Goal: Transaction & Acquisition: Purchase product/service

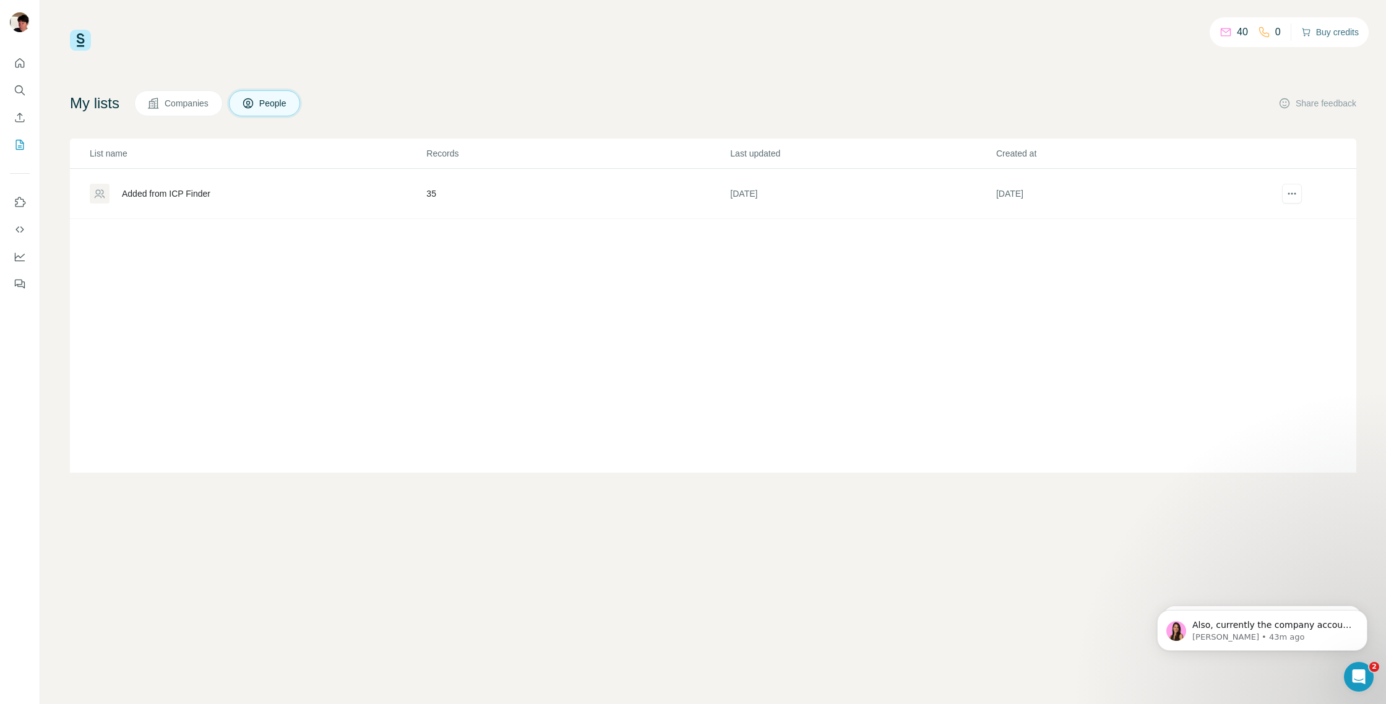
click at [1328, 37] on button "Buy credits" at bounding box center [1330, 32] width 58 height 17
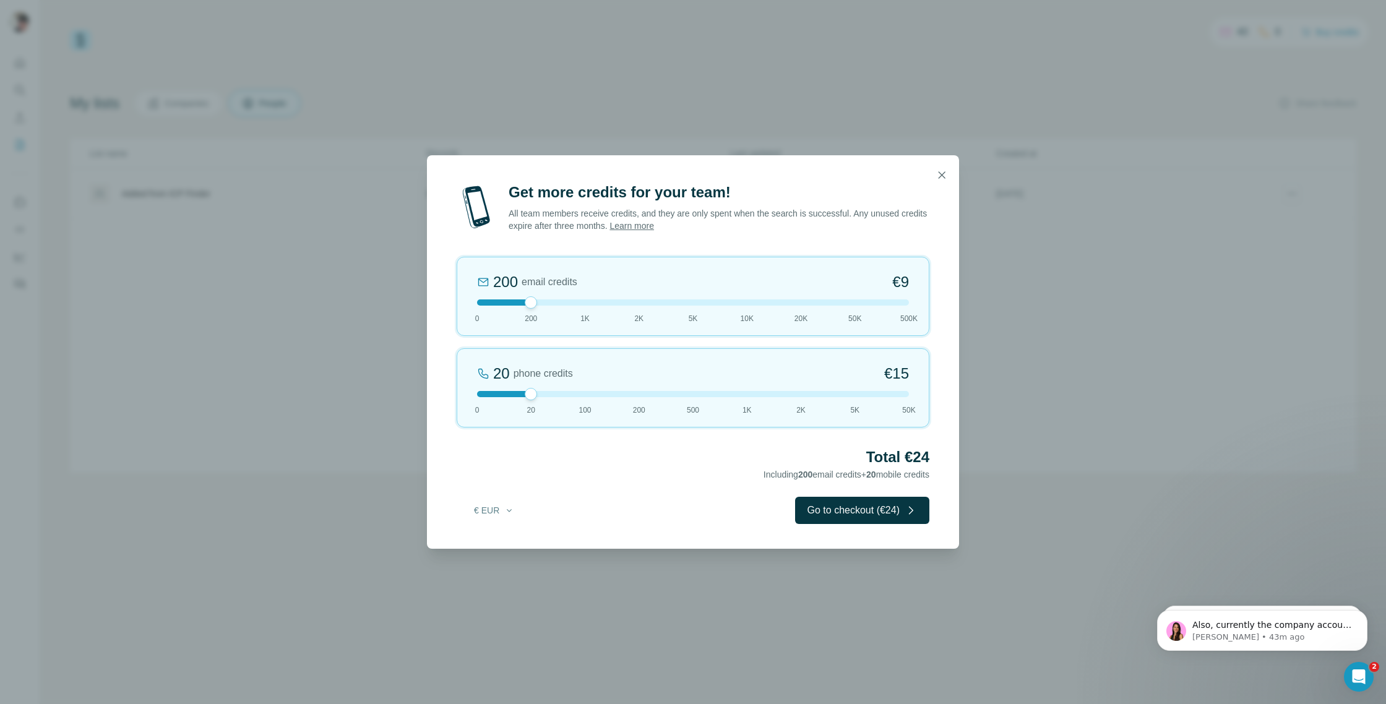
click at [911, 358] on div "20 phone credits €[PHONE_NUMBER] 1K 2K 5K 50K" at bounding box center [693, 387] width 473 height 79
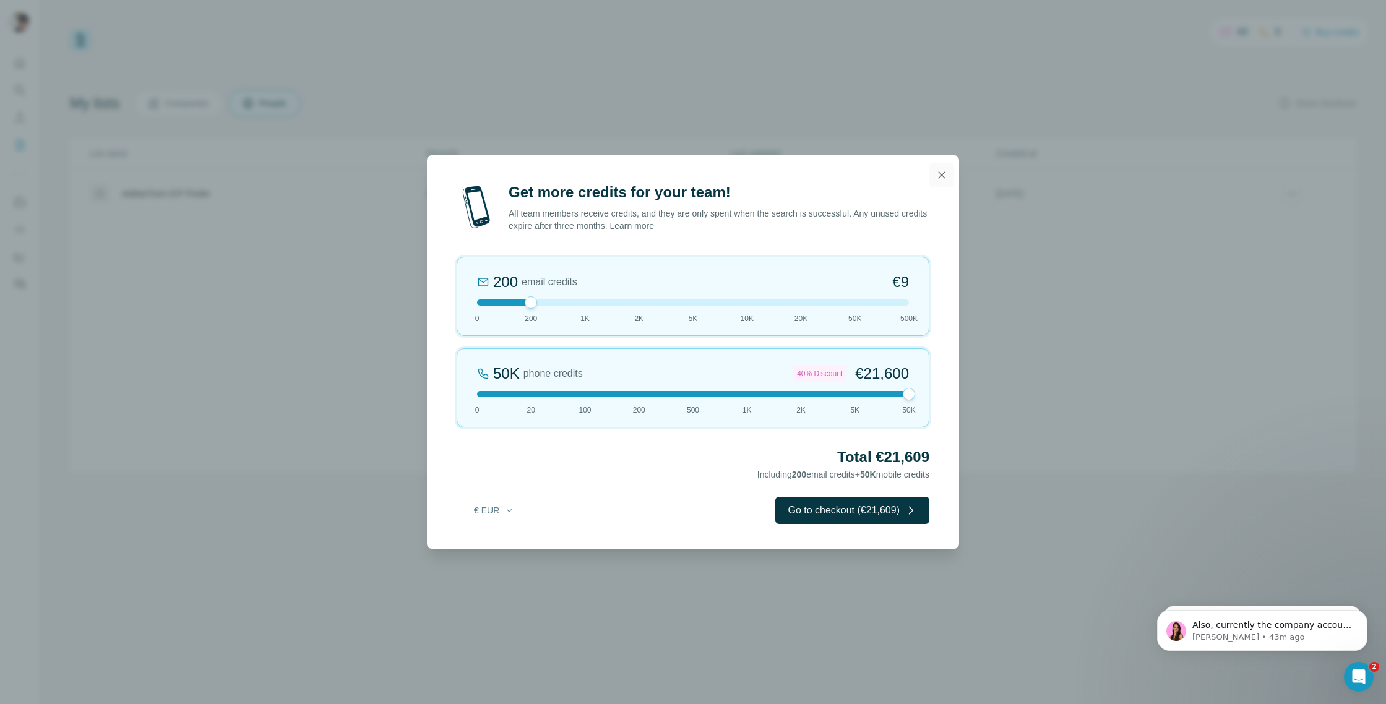
click at [953, 173] on button "button" at bounding box center [941, 175] width 25 height 25
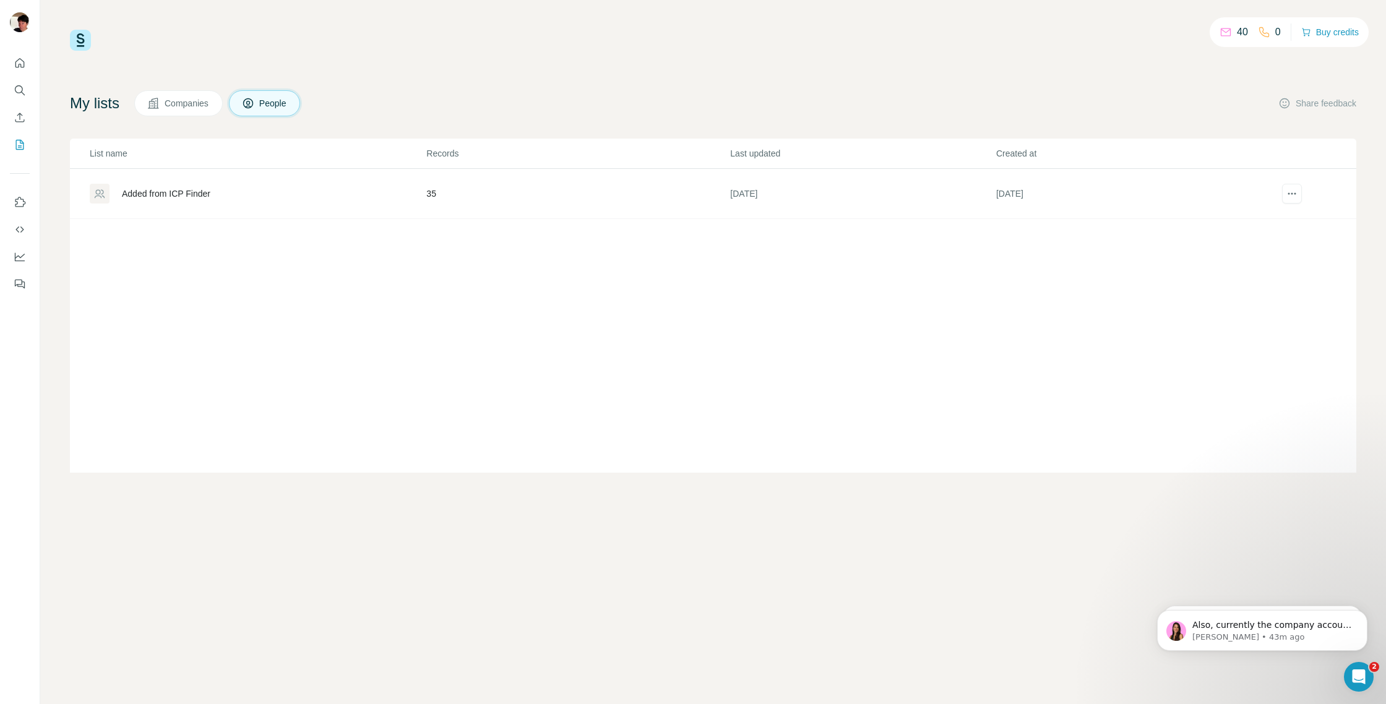
click at [90, 104] on h4 "My lists" at bounding box center [95, 103] width 50 height 20
click at [1328, 35] on button "Buy credits" at bounding box center [1330, 32] width 58 height 17
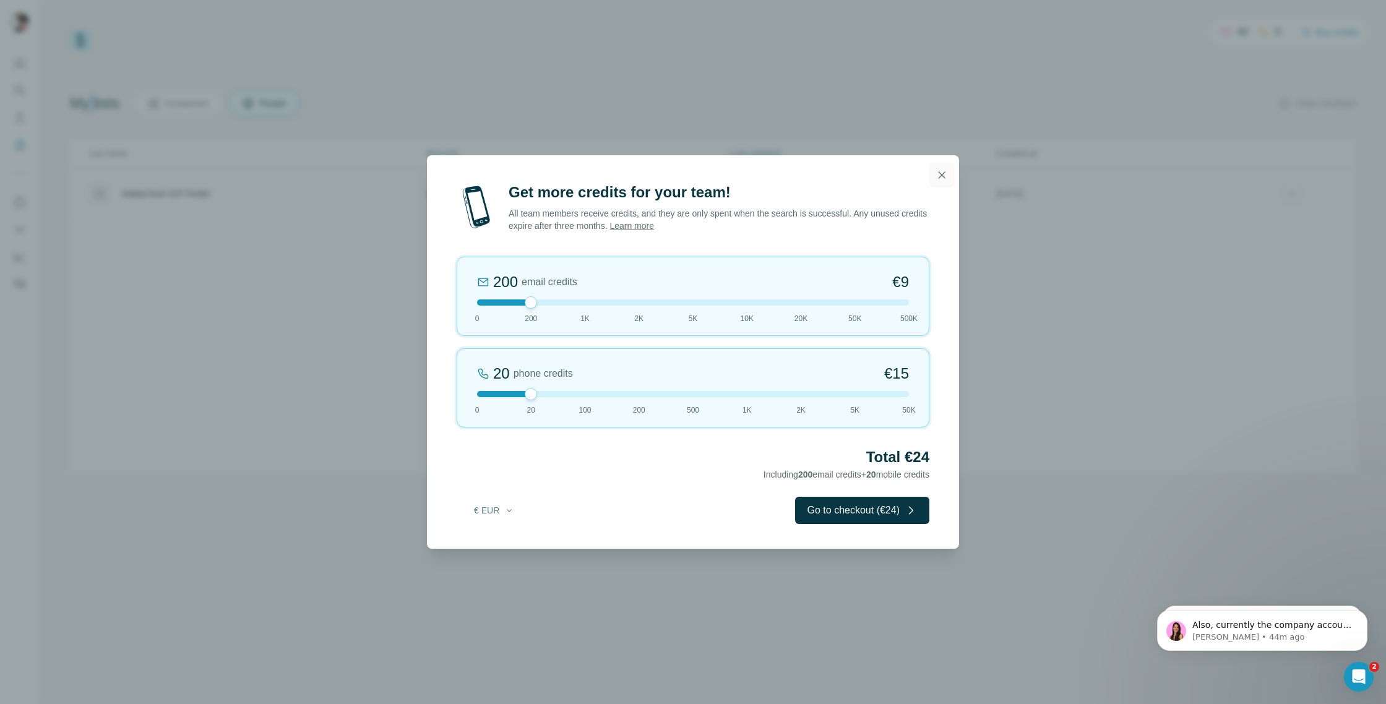
click at [939, 174] on icon "button" at bounding box center [942, 175] width 12 height 12
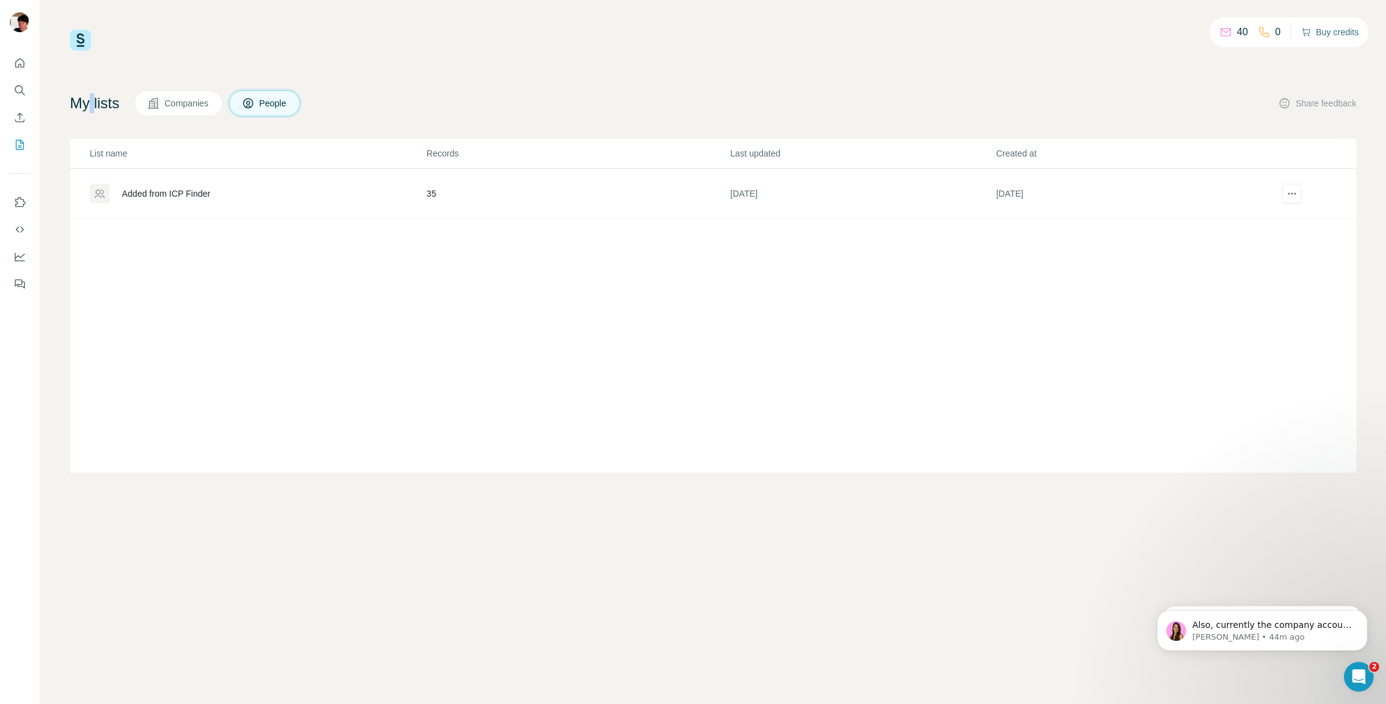
click at [1330, 35] on button "Buy credits" at bounding box center [1330, 32] width 58 height 17
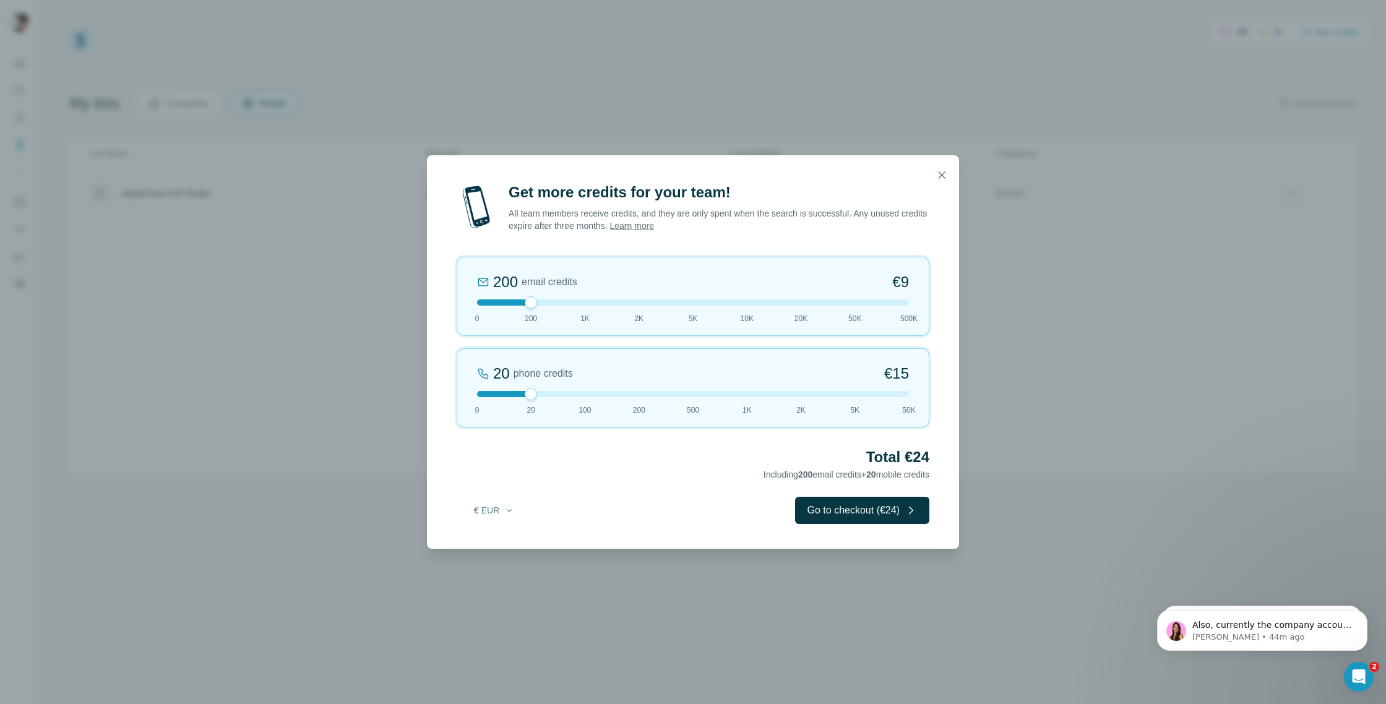
click at [635, 395] on div at bounding box center [693, 394] width 432 height 6
click at [585, 394] on div at bounding box center [693, 394] width 432 height 6
click at [635, 391] on div at bounding box center [693, 394] width 432 height 6
click at [889, 512] on button "Go to checkout (€146)" at bounding box center [860, 510] width 140 height 27
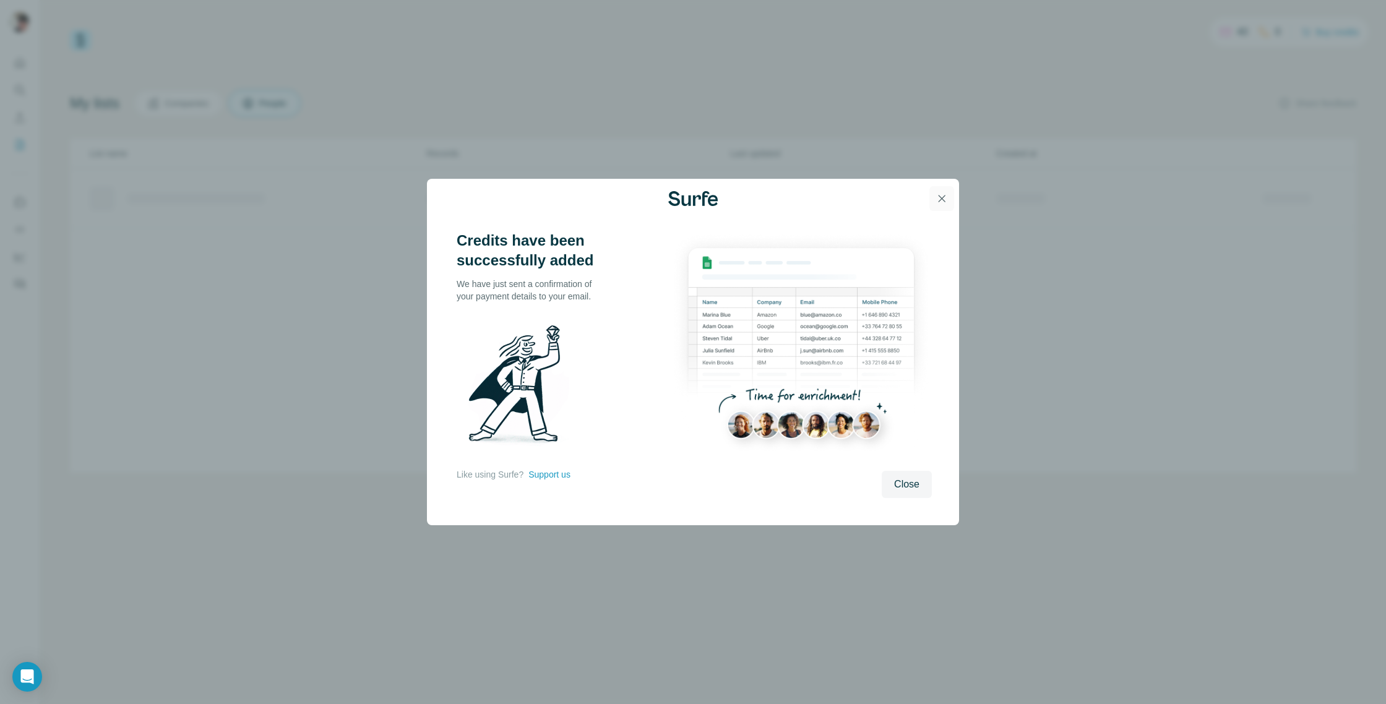
click at [939, 197] on icon "button" at bounding box center [942, 198] width 12 height 12
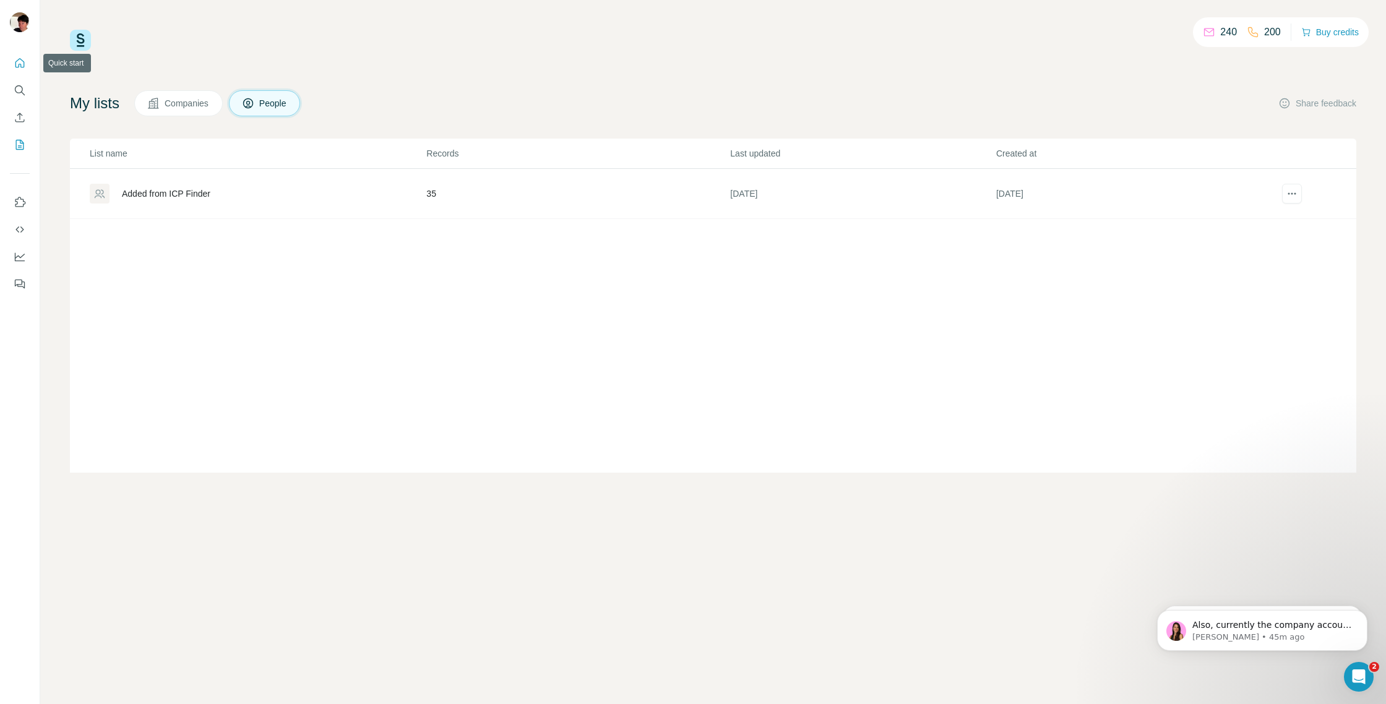
click at [20, 64] on icon "Quick start" at bounding box center [19, 62] width 9 height 9
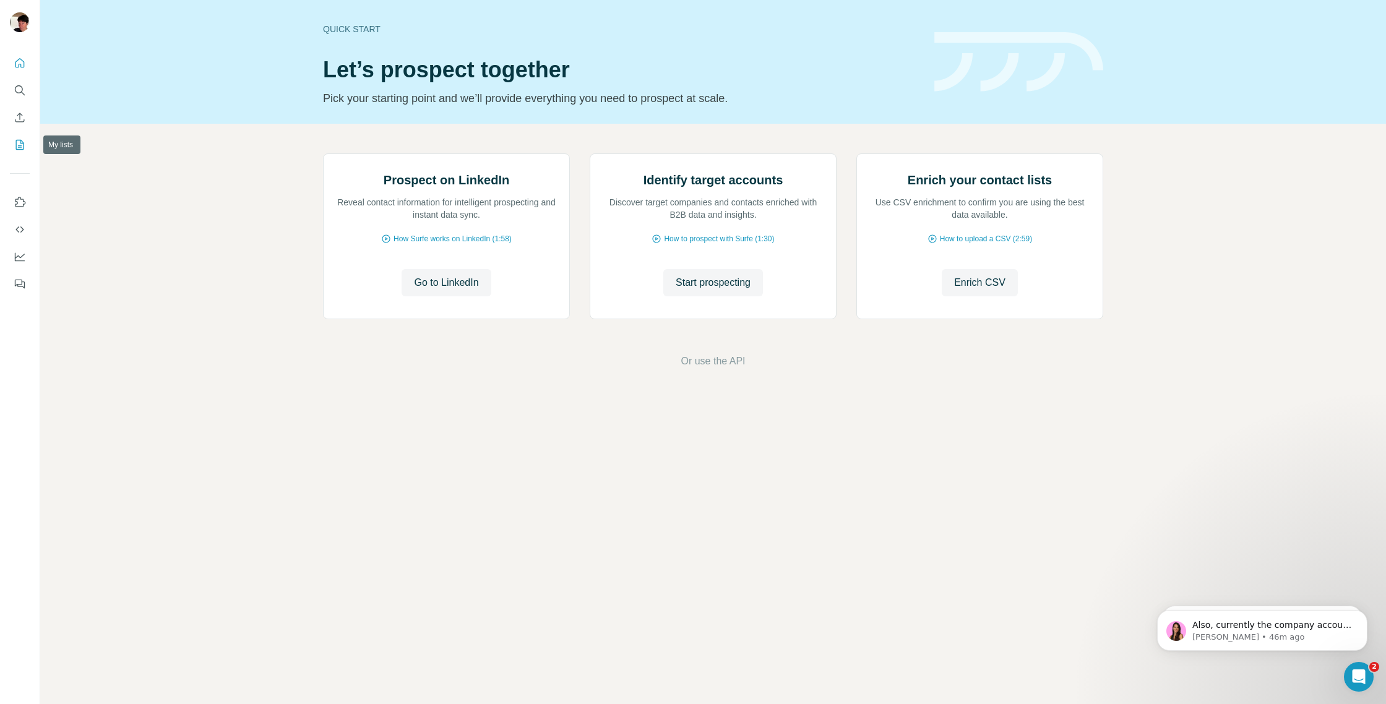
click at [21, 145] on icon "My lists" at bounding box center [21, 144] width 6 height 8
